Goal: Task Accomplishment & Management: Complete application form

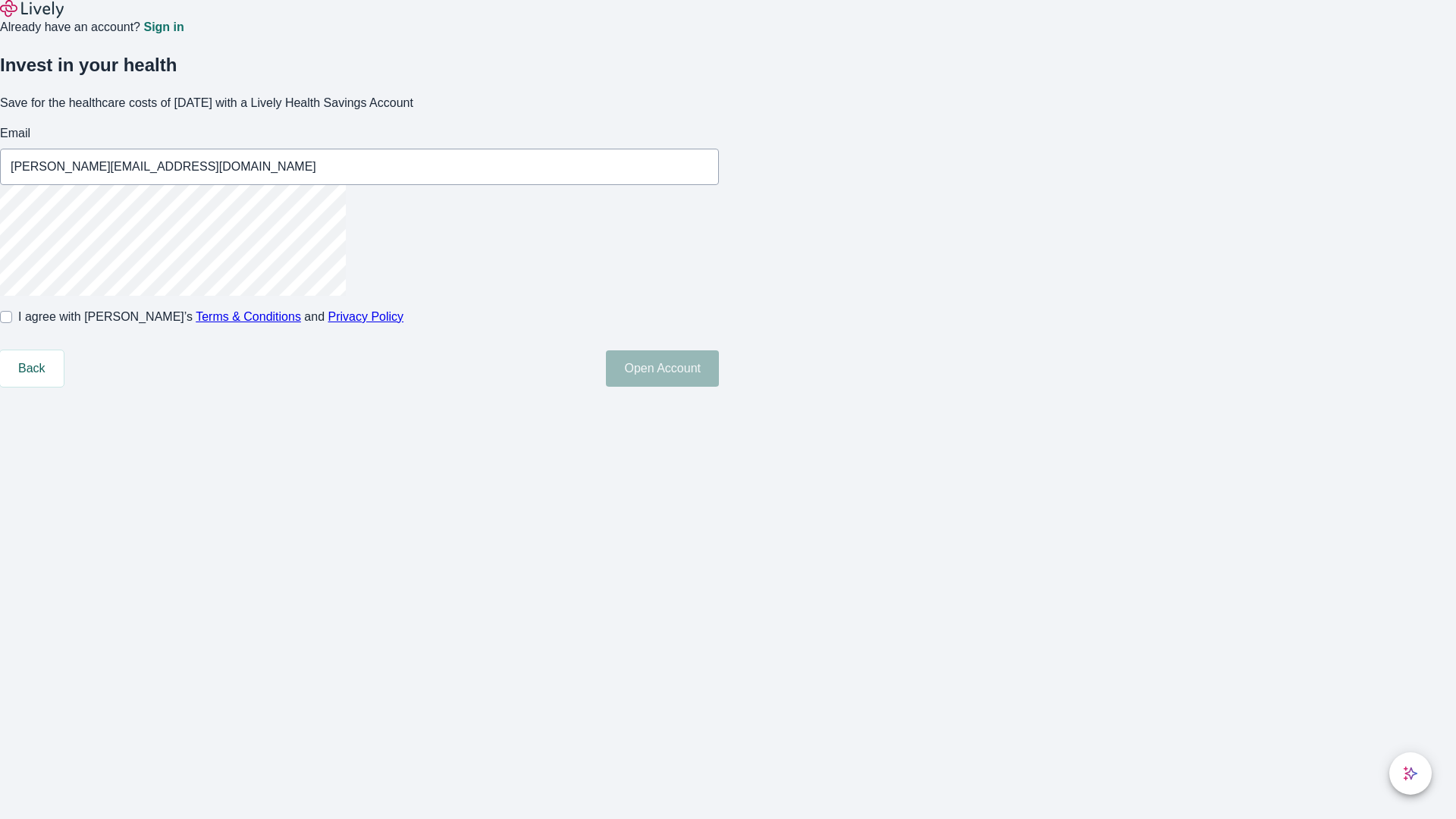
click at [12, 323] on input "I agree with Lively’s Terms & Conditions and Privacy Policy" at bounding box center [6, 317] width 12 height 12
checkbox input "true"
click at [719, 387] on button "Open Account" at bounding box center [662, 369] width 113 height 37
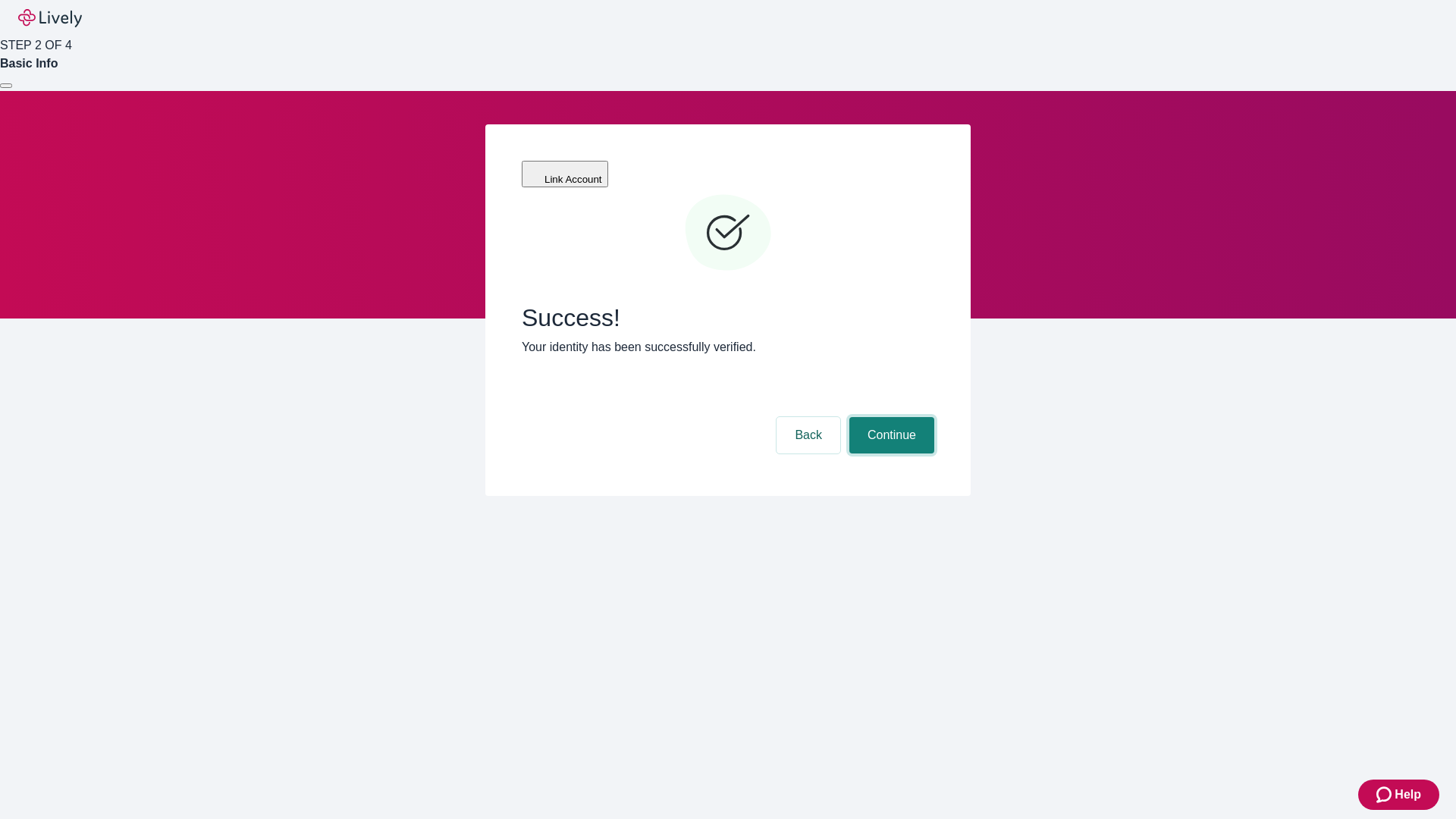
click at [889, 417] on button "Continue" at bounding box center [892, 436] width 85 height 37
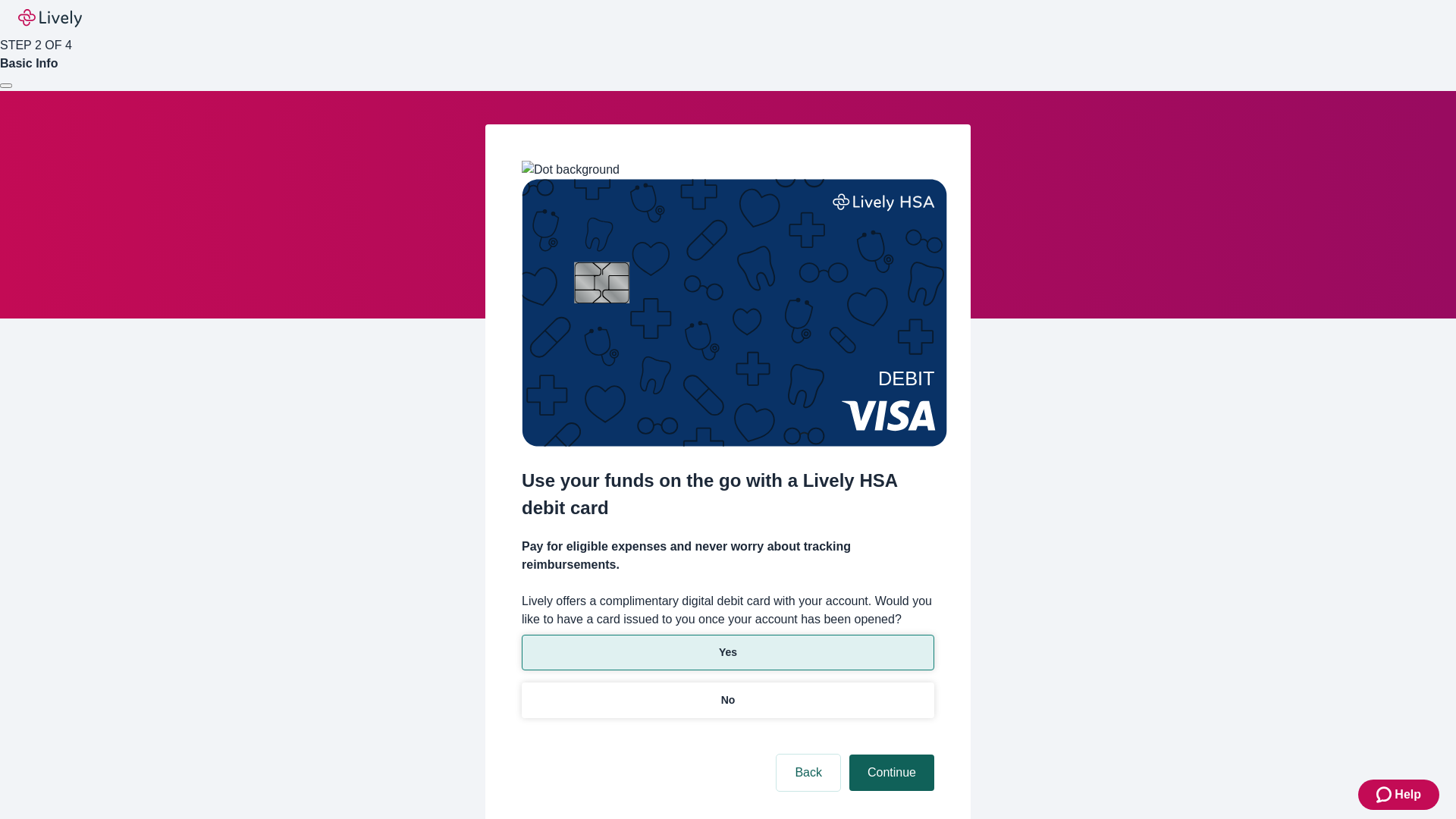
click at [727, 645] on p "Yes" at bounding box center [728, 652] width 18 height 16
click at [889, 755] on button "Continue" at bounding box center [892, 773] width 85 height 37
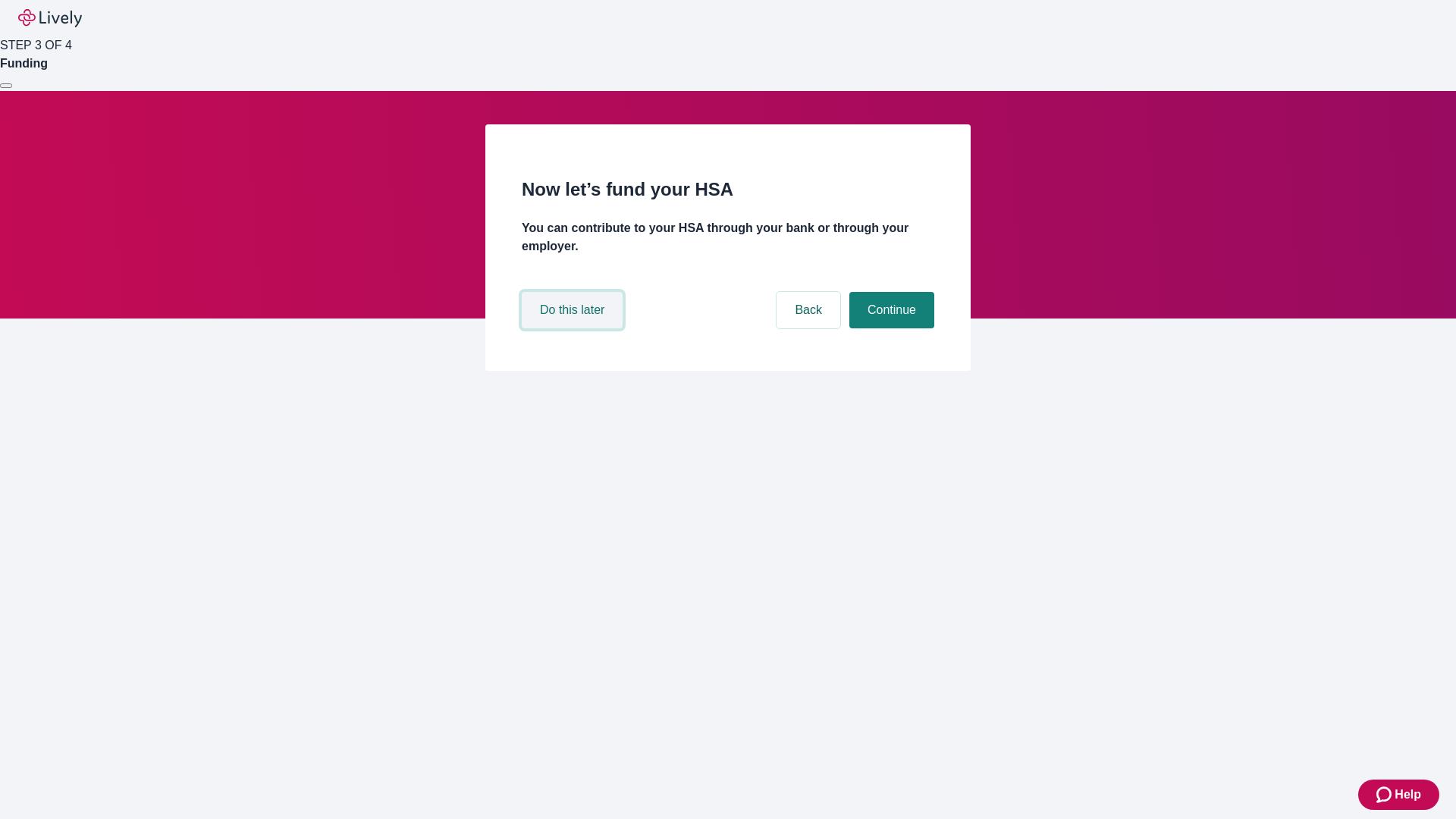
click at [574, 328] on button "Do this later" at bounding box center [572, 310] width 101 height 37
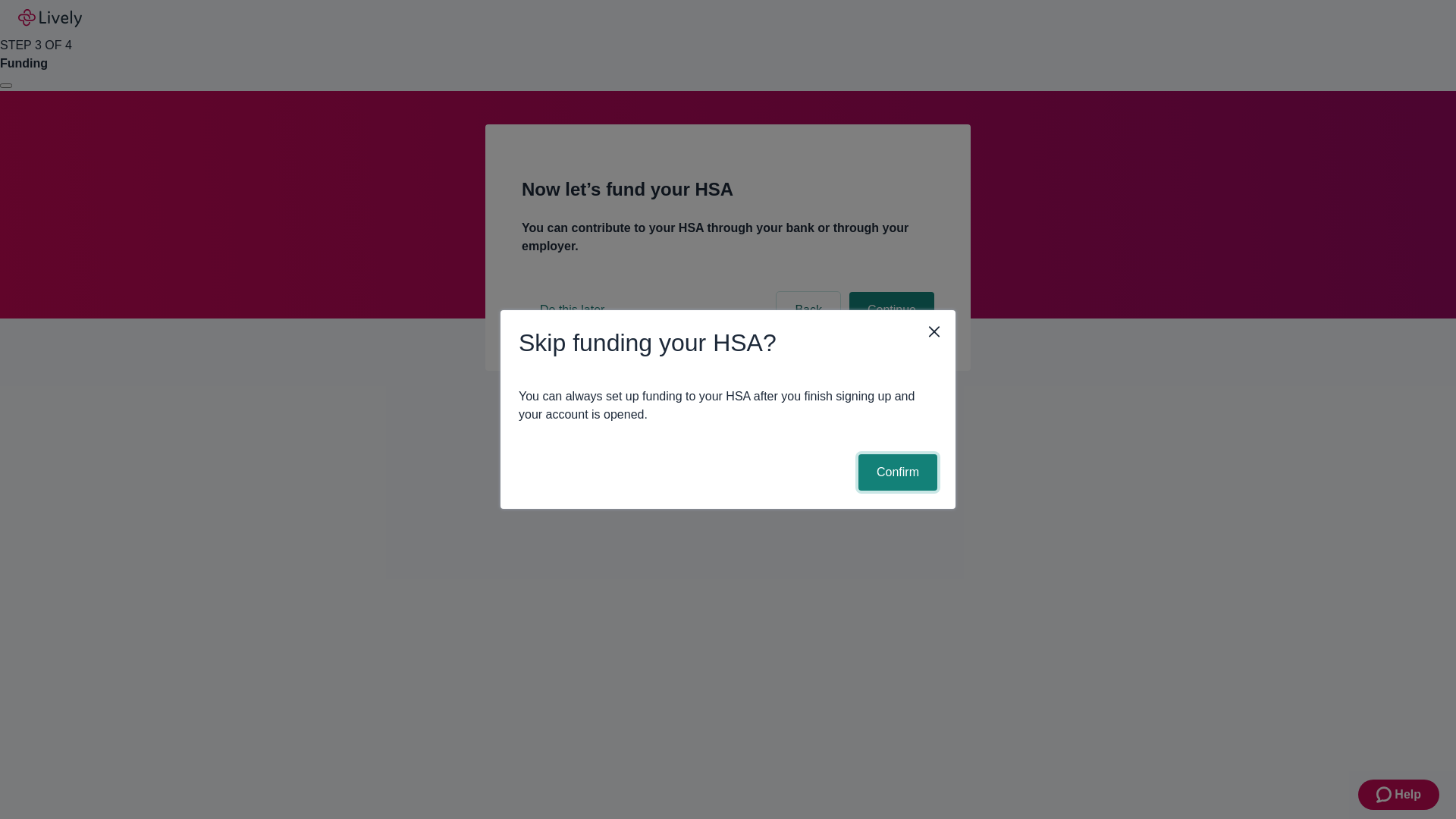
click at [896, 472] on button "Confirm" at bounding box center [898, 472] width 79 height 37
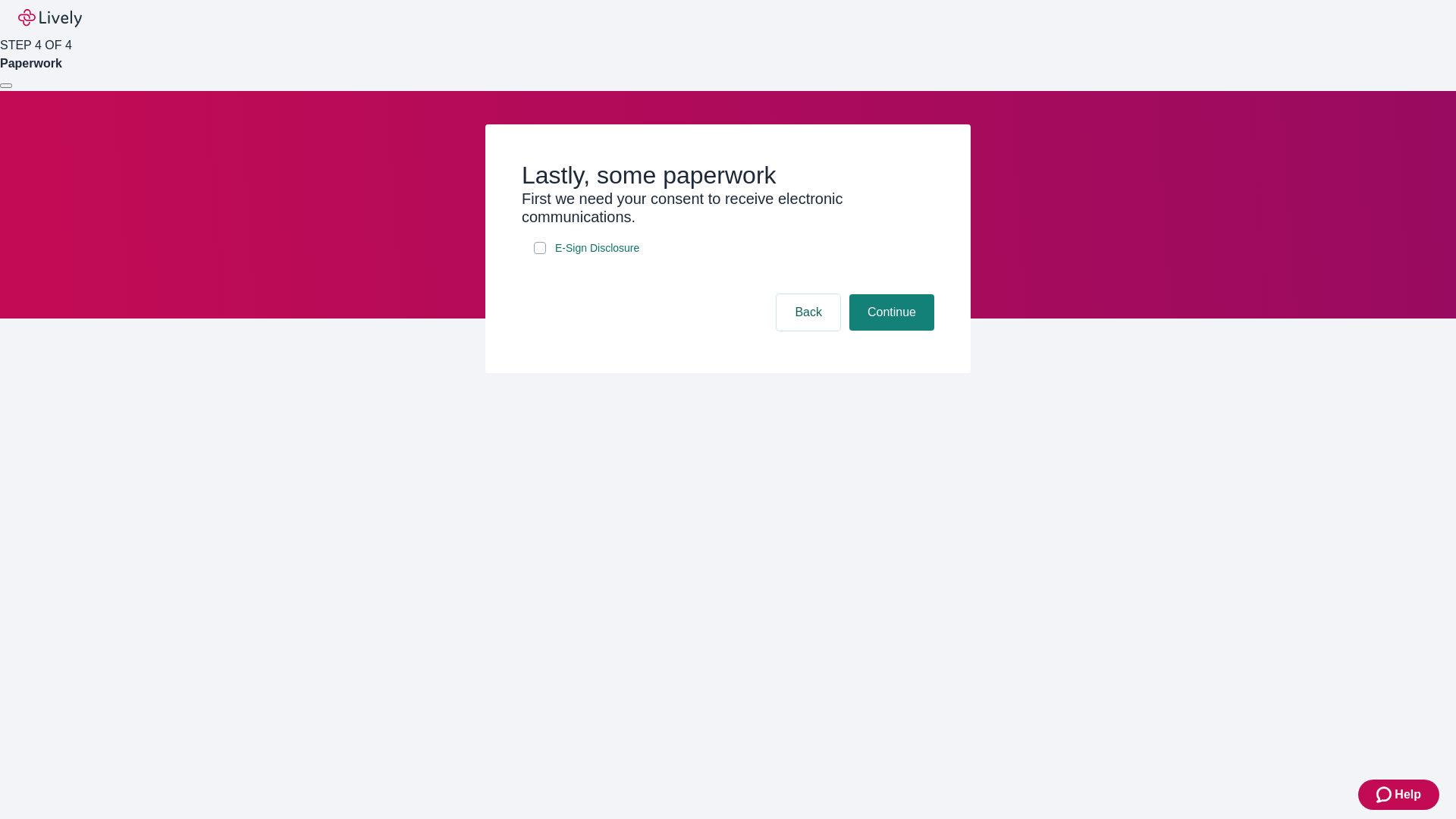
click at [540, 254] on input "E-Sign Disclosure" at bounding box center [540, 248] width 12 height 12
checkbox input "true"
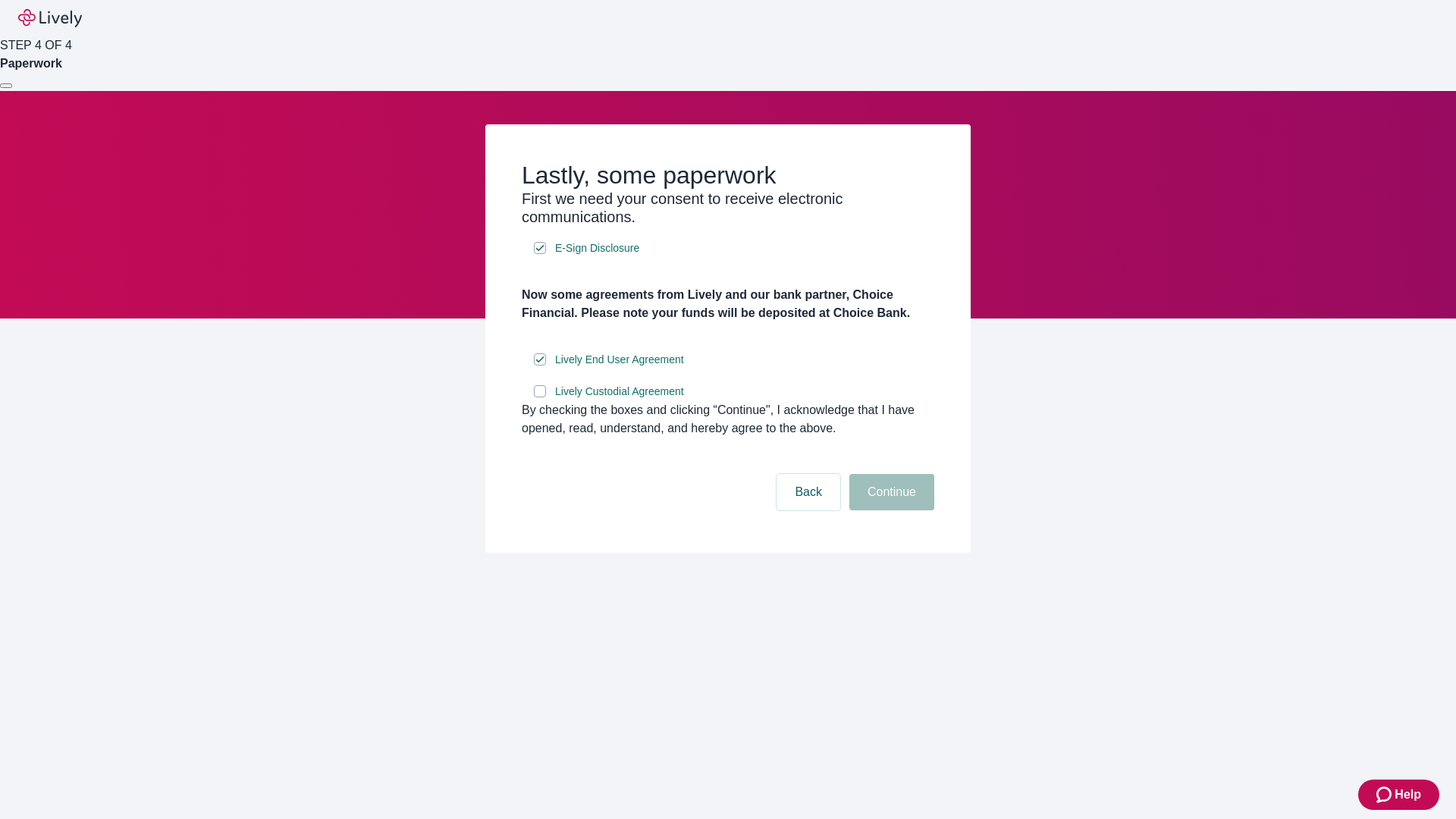
click at [540, 398] on input "Lively Custodial Agreement" at bounding box center [540, 392] width 12 height 12
checkbox input "true"
click at [889, 510] on button "Continue" at bounding box center [892, 492] width 85 height 37
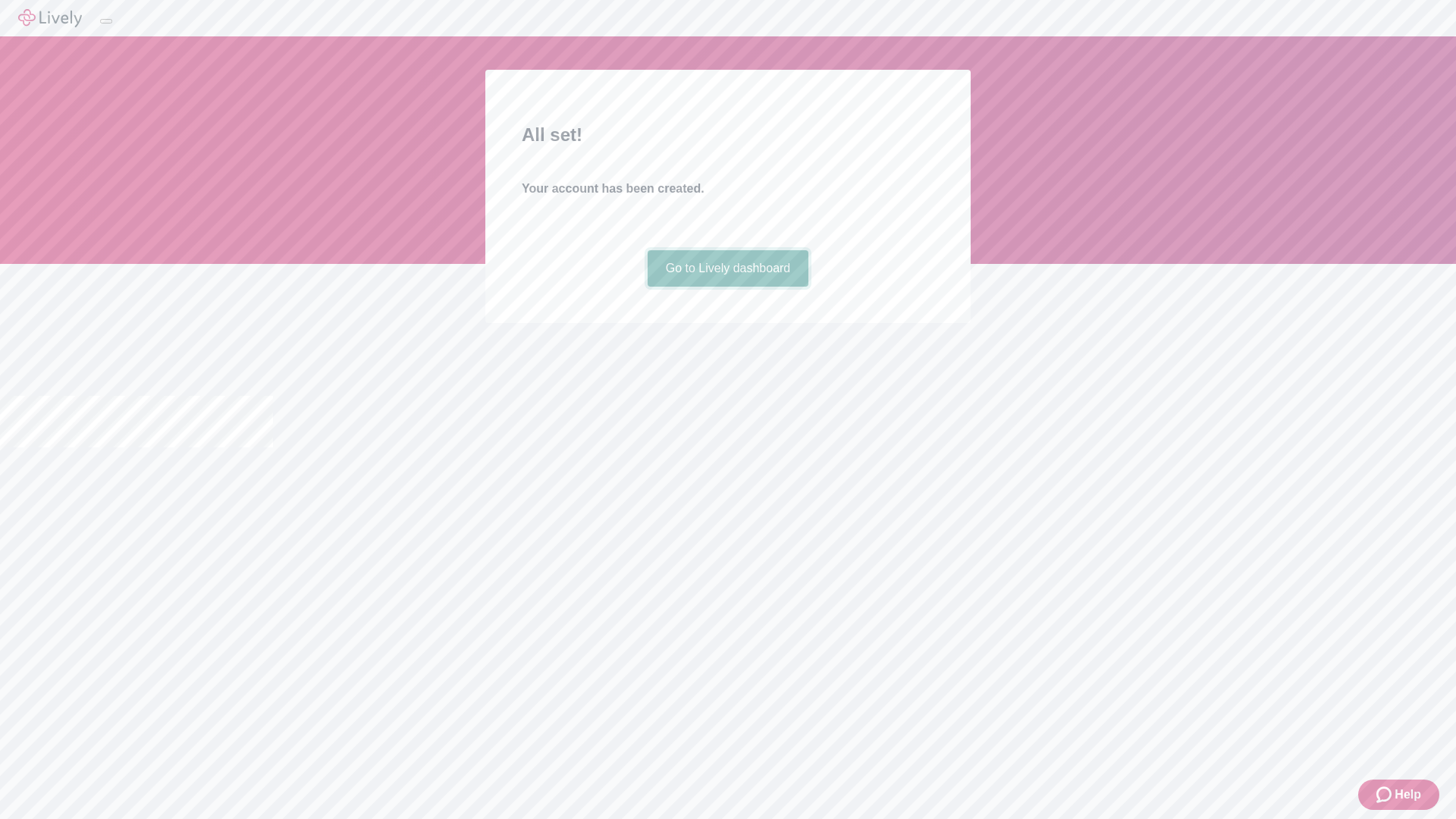
click at [727, 286] on link "Go to Lively dashboard" at bounding box center [728, 269] width 161 height 37
